Goal: Subscribe to service/newsletter

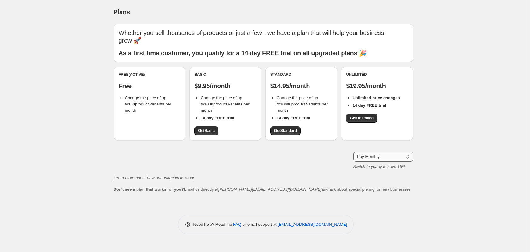
click at [378, 157] on select "Pay Monthly Pay Yearly (Save 16%)" at bounding box center [383, 156] width 60 height 10
click at [353, 151] on select "Pay Monthly Pay Yearly (Save 16%)" at bounding box center [383, 156] width 60 height 10
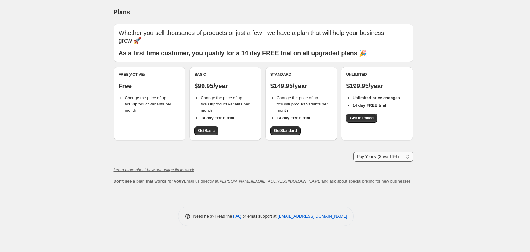
click at [377, 158] on select "Pay Monthly Pay Yearly (Save 16%)" at bounding box center [383, 156] width 60 height 10
select select "month"
click at [353, 151] on select "Pay Monthly Pay Yearly (Save 16%)" at bounding box center [383, 156] width 60 height 10
